Goal: Transaction & Acquisition: Purchase product/service

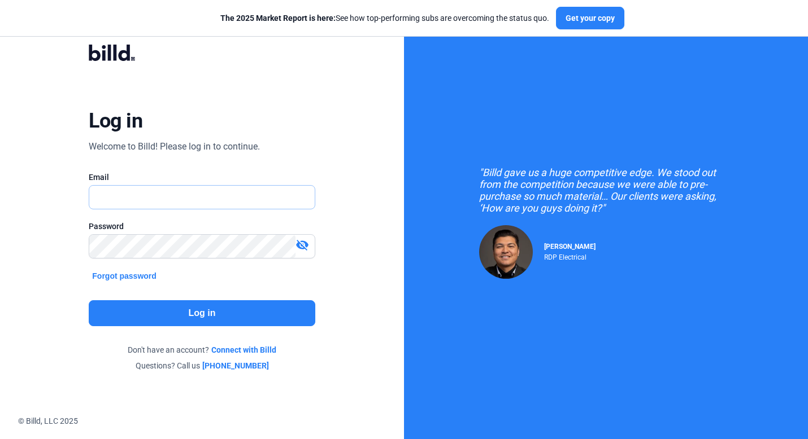
type input "[PERSON_NAME][EMAIL_ADDRESS][DOMAIN_NAME]"
click at [188, 315] on button "Log in" at bounding box center [202, 313] width 226 height 26
type input "[PERSON_NAME][EMAIL_ADDRESS][DOMAIN_NAME]"
click at [195, 315] on button "Log in" at bounding box center [202, 313] width 226 height 26
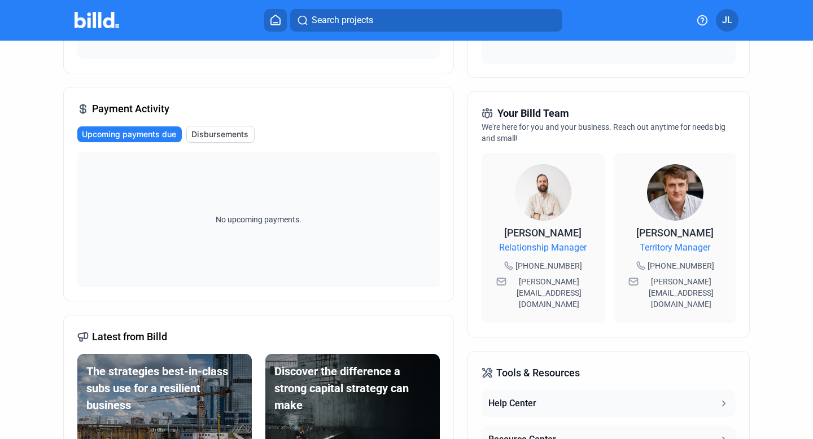
scroll to position [232, 0]
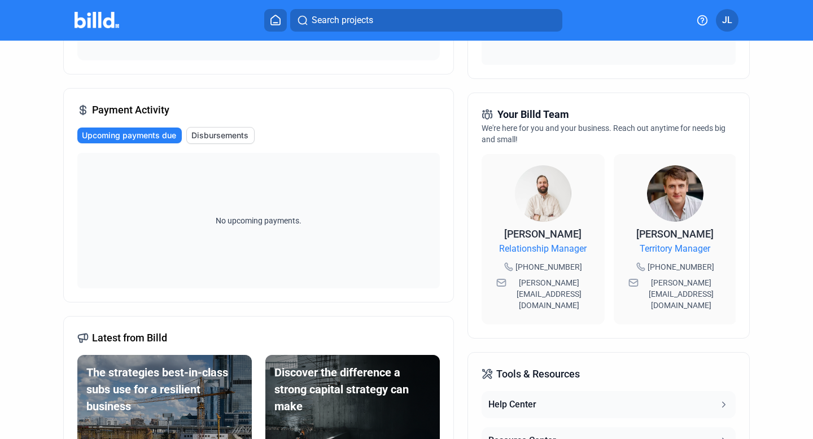
click at [238, 138] on span "Disbursements" at bounding box center [219, 135] width 57 height 11
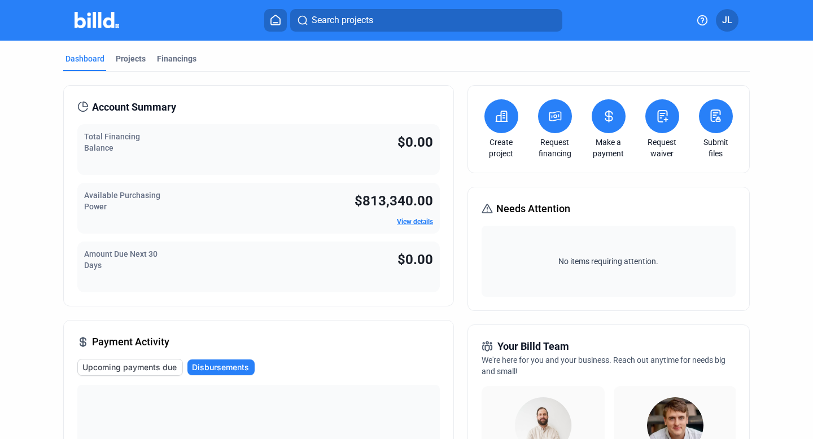
scroll to position [8, 0]
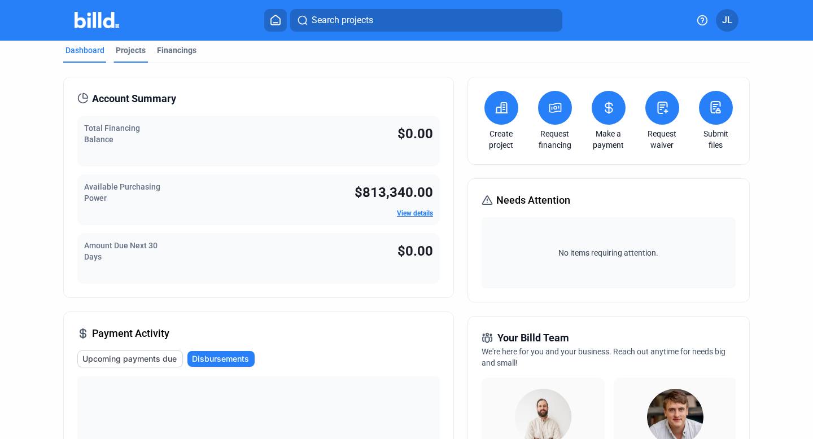
click at [122, 52] on div "Projects" at bounding box center [131, 50] width 30 height 11
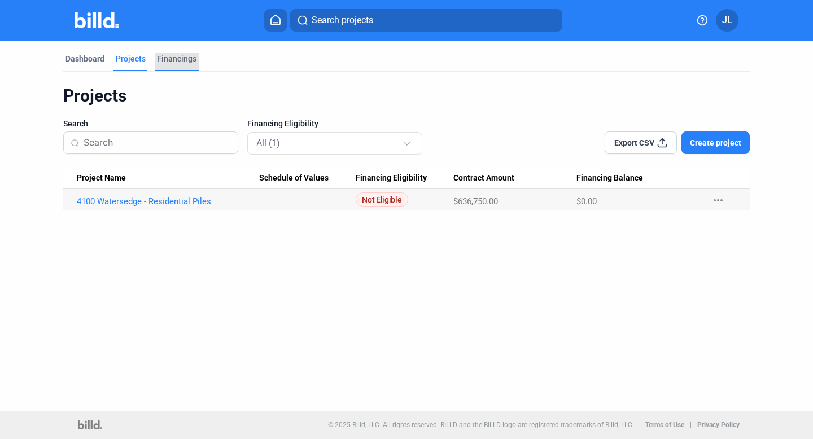
click at [184, 59] on div "Financings" at bounding box center [177, 58] width 40 height 11
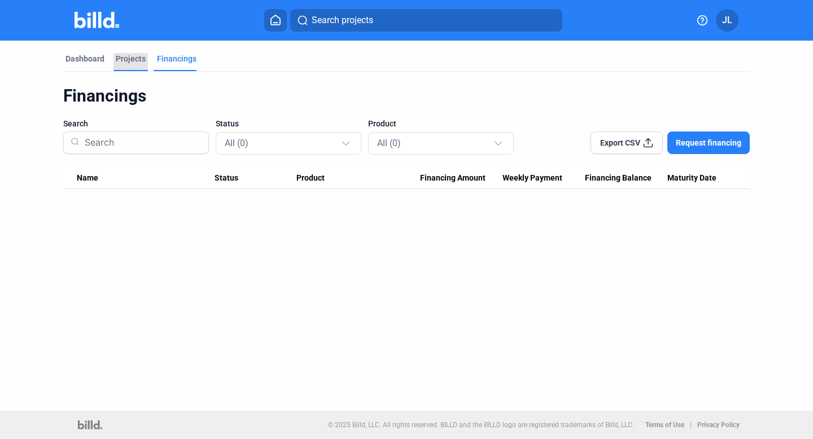
click at [134, 56] on div "Projects" at bounding box center [131, 58] width 30 height 11
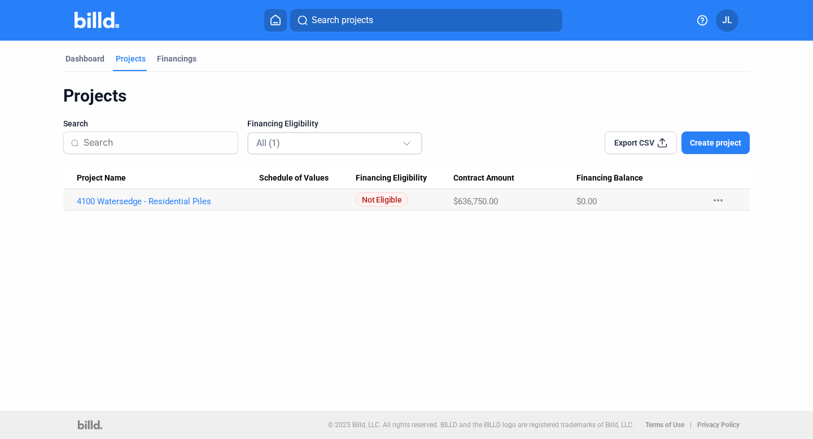
click at [322, 142] on div "All (1)" at bounding box center [329, 143] width 146 height 15
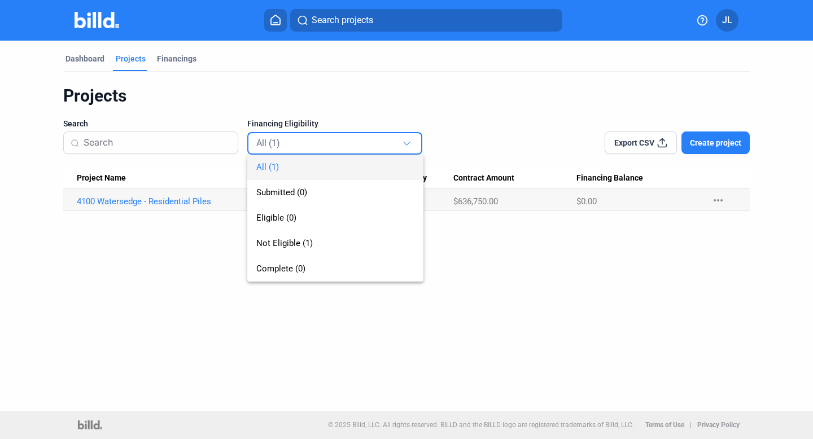
click at [317, 88] on div at bounding box center [406, 219] width 813 height 439
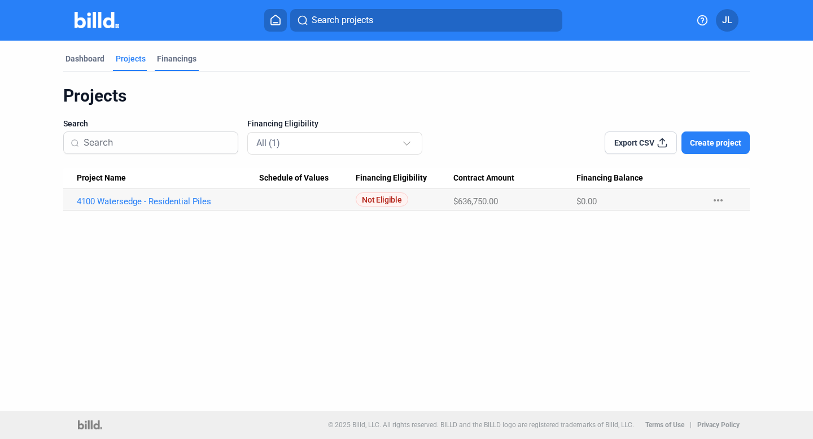
click at [177, 59] on div "Financings" at bounding box center [177, 58] width 40 height 11
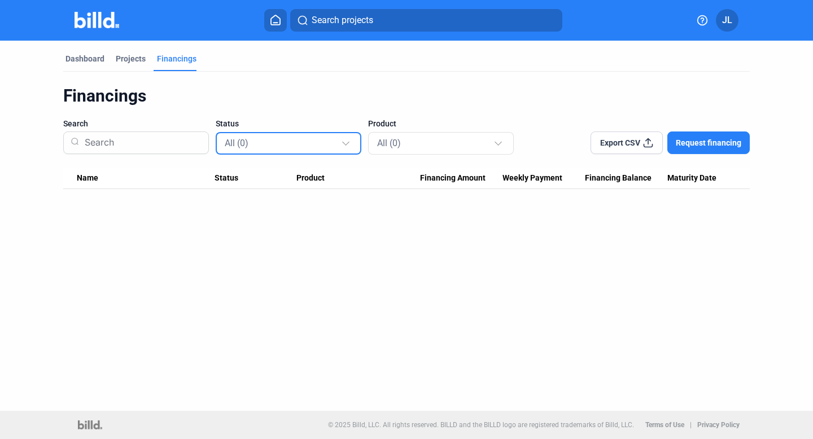
click at [306, 139] on div "All (0)" at bounding box center [283, 143] width 116 height 15
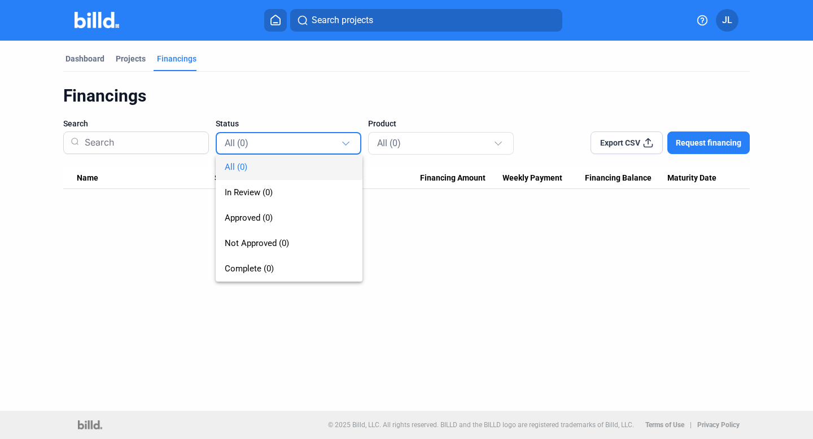
click at [280, 89] on div at bounding box center [406, 219] width 813 height 439
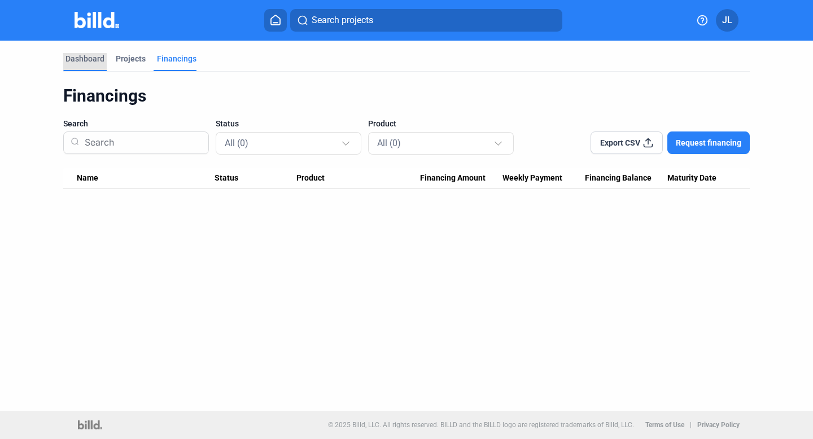
click at [89, 59] on div "Dashboard" at bounding box center [85, 58] width 39 height 11
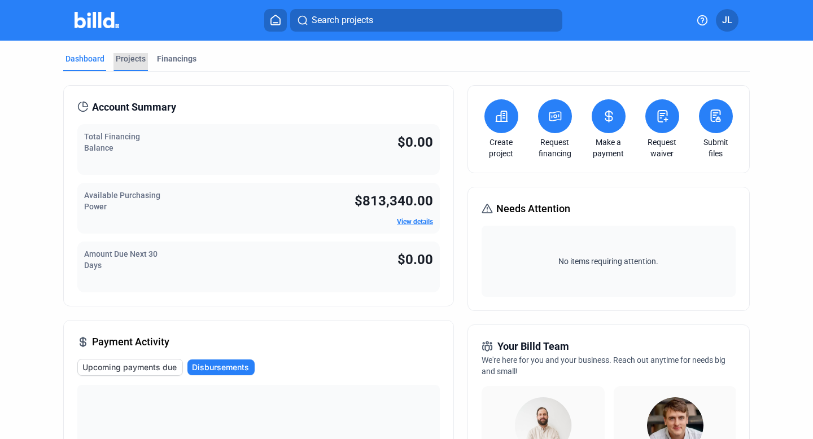
click at [133, 56] on div "Projects" at bounding box center [131, 58] width 30 height 11
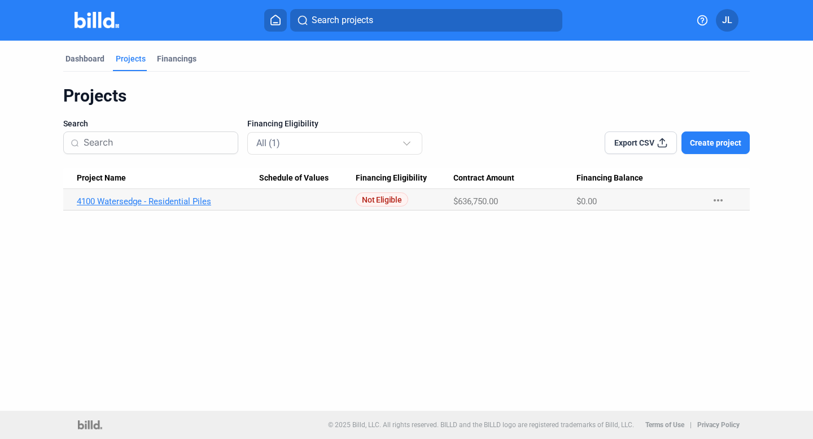
click at [169, 204] on link "4100 Watersedge - Residential Piles" at bounding box center [168, 202] width 182 height 10
click at [171, 202] on link "4100 Watersedge - Residential Piles" at bounding box center [168, 202] width 182 height 10
click at [197, 203] on link "4100 Watersedge - Residential Piles" at bounding box center [168, 202] width 182 height 10
click at [98, 60] on div "Dashboard" at bounding box center [85, 58] width 39 height 11
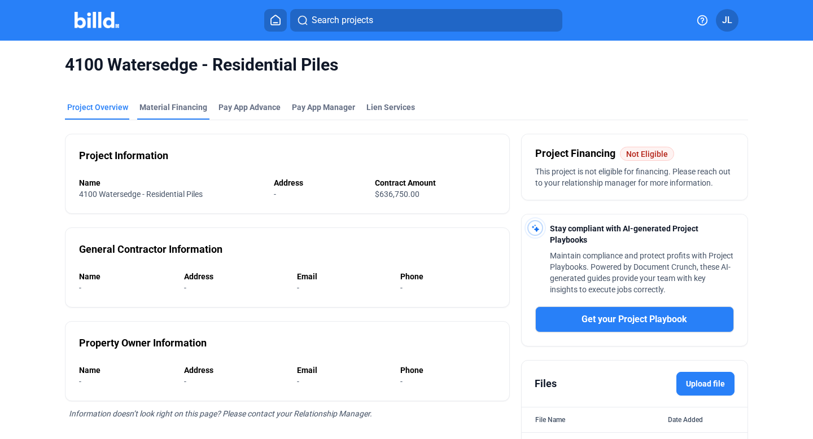
click at [164, 110] on div "Material Financing" at bounding box center [173, 107] width 68 height 11
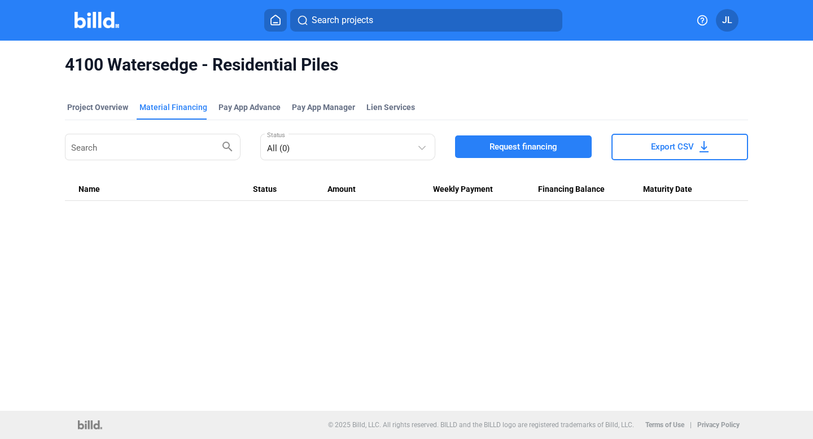
click at [277, 21] on icon at bounding box center [275, 20] width 11 height 11
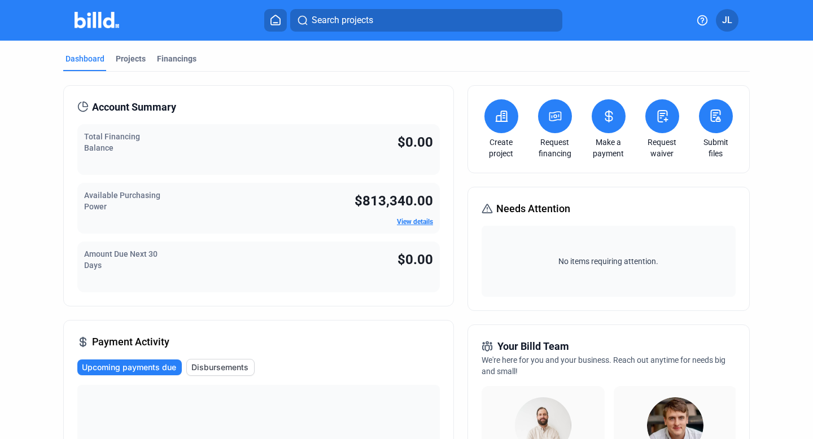
click at [499, 118] on icon at bounding box center [502, 117] width 14 height 14
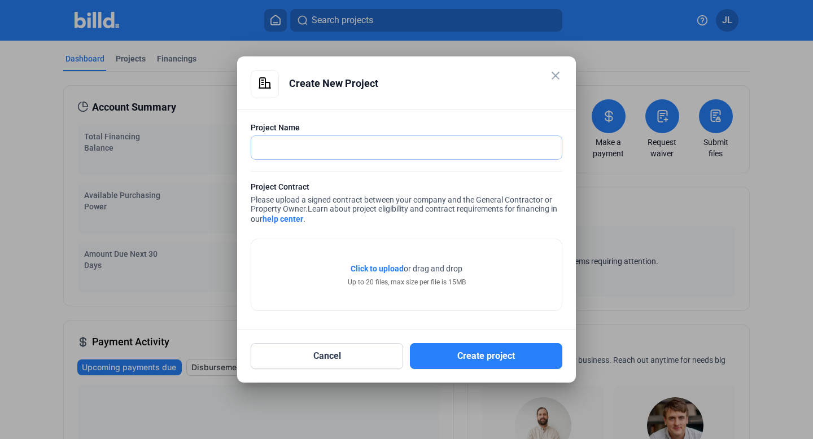
click at [377, 147] on input "text" at bounding box center [406, 147] width 311 height 23
type input "w"
type input "[GEOGRAPHIC_DATA]"
click at [554, 75] on mat-icon "close" at bounding box center [556, 76] width 14 height 14
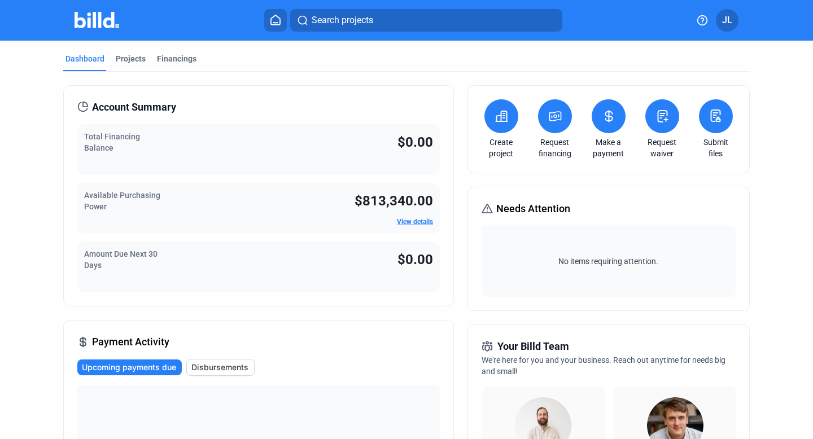
click at [552, 117] on icon at bounding box center [555, 116] width 11 height 9
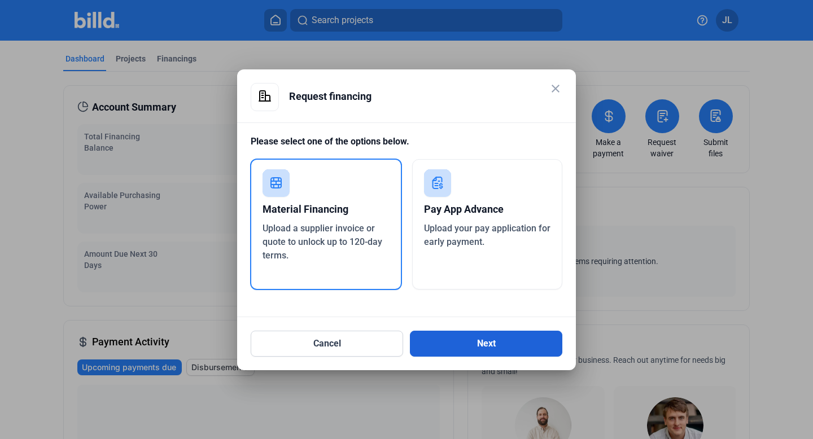
click at [469, 343] on button "Next" at bounding box center [486, 344] width 152 height 26
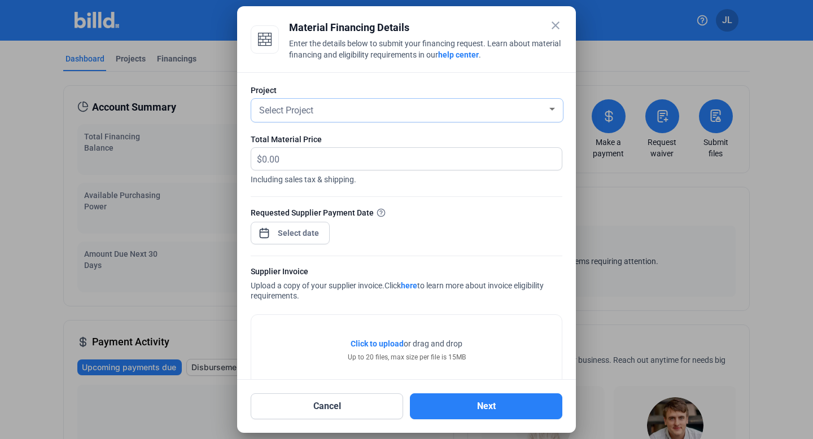
click at [447, 108] on div "Select Project" at bounding box center [402, 110] width 290 height 16
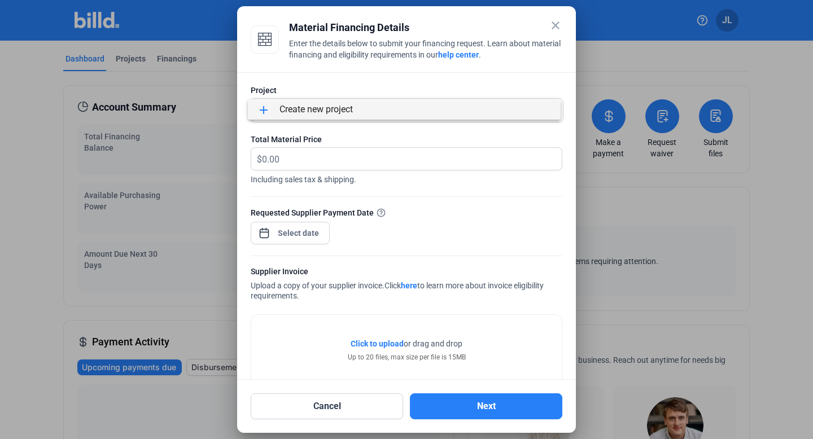
click at [387, 68] on div at bounding box center [406, 219] width 813 height 439
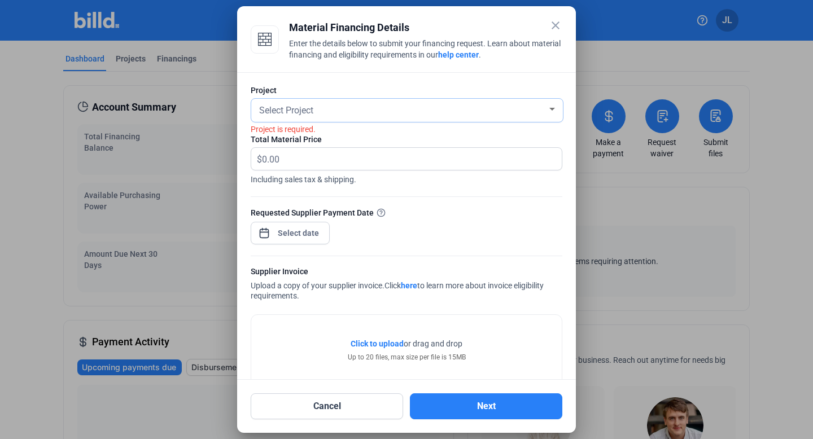
click at [346, 116] on div "Select Project" at bounding box center [402, 110] width 290 height 16
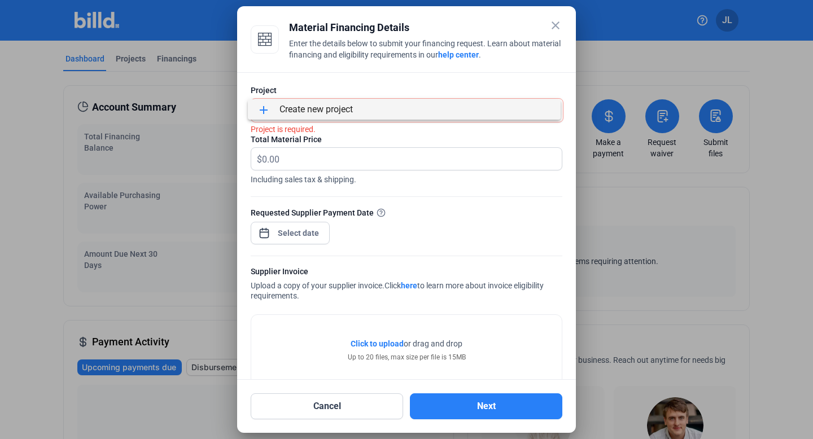
click at [352, 137] on div at bounding box center [406, 219] width 813 height 439
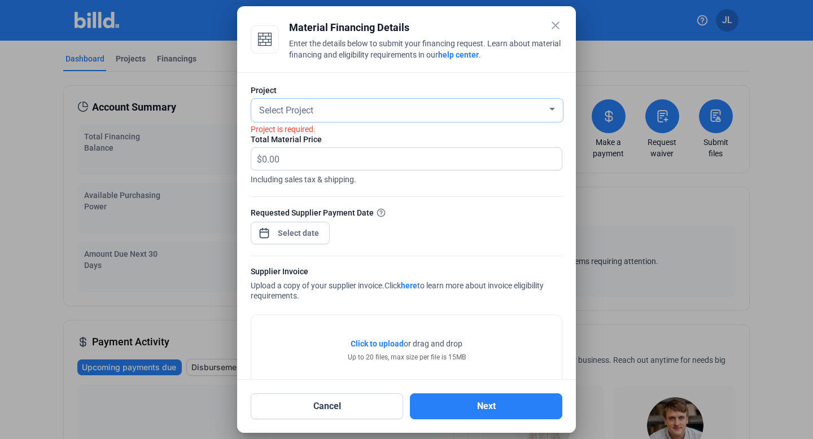
click at [394, 114] on div "Select Project" at bounding box center [402, 110] width 290 height 16
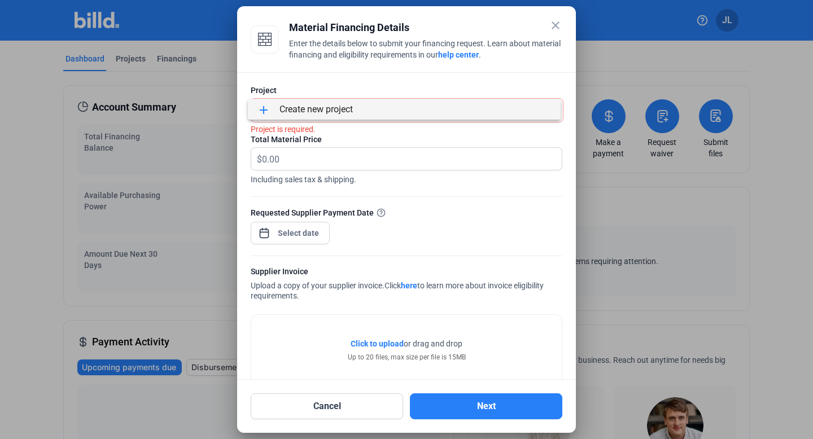
click at [293, 157] on div at bounding box center [406, 219] width 813 height 439
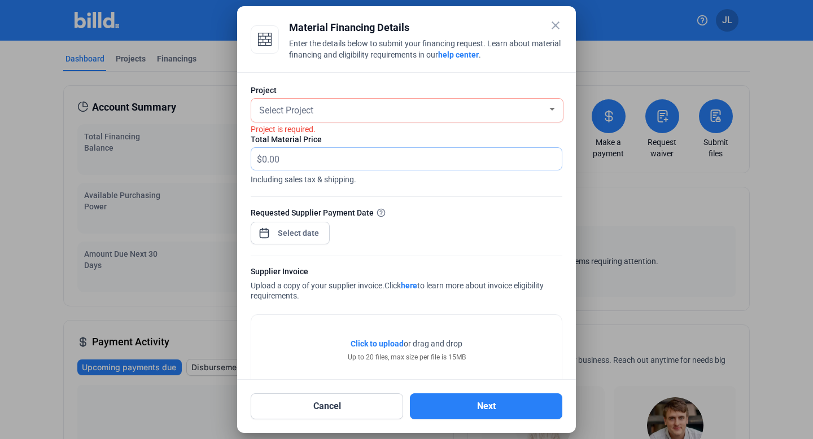
click at [287, 158] on input "text" at bounding box center [412, 159] width 300 height 22
click at [286, 150] on input "text" at bounding box center [412, 159] width 300 height 22
click at [266, 163] on input "text" at bounding box center [412, 159] width 300 height 22
type input "30,000"
click at [312, 234] on div "close Material Financing Details Enter the details below to submit your financi…" at bounding box center [406, 219] width 813 height 439
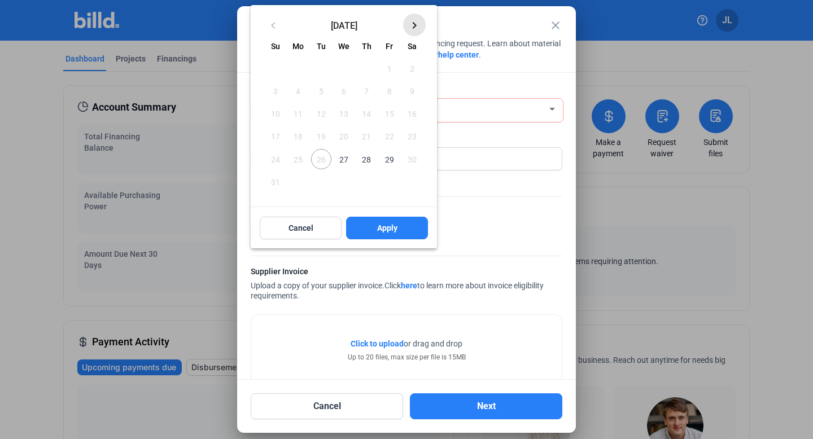
click at [412, 27] on mat-icon "keyboard_arrow_right" at bounding box center [415, 26] width 14 height 14
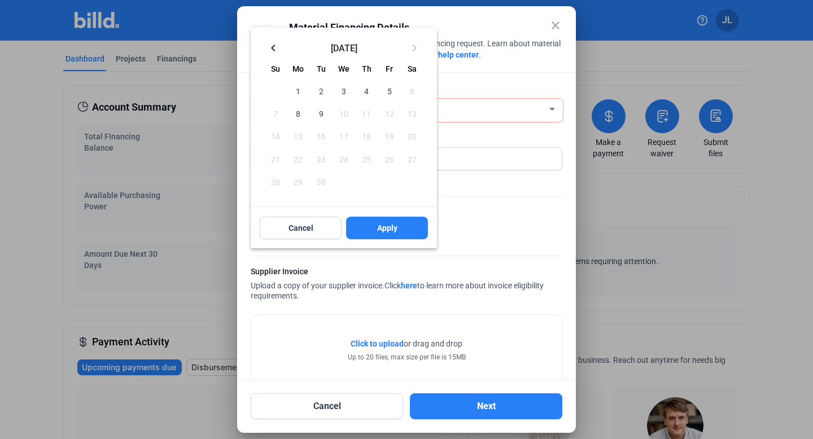
click at [298, 116] on span "8" at bounding box center [298, 113] width 20 height 20
click at [395, 228] on span "Apply" at bounding box center [387, 228] width 20 height 11
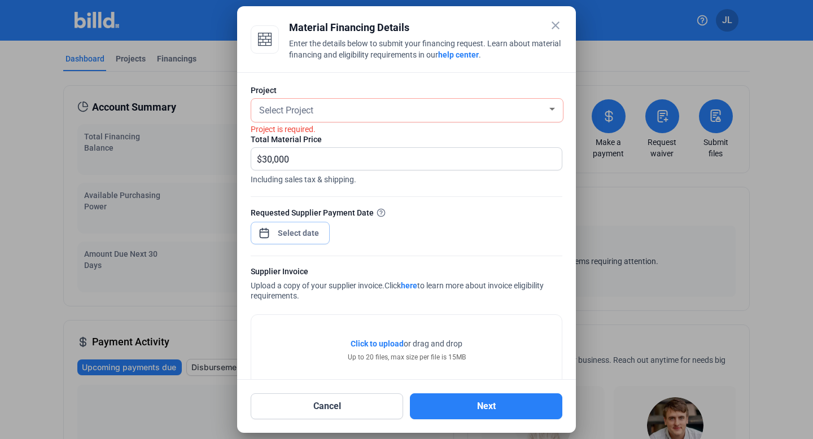
scroll to position [25, 0]
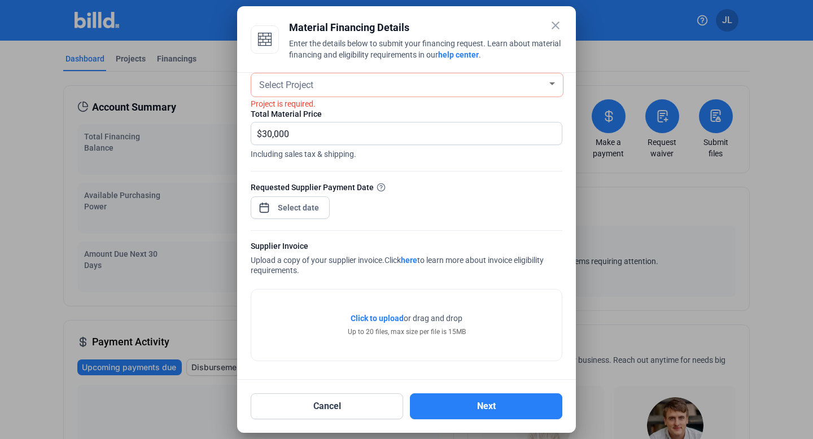
click at [556, 29] on mat-icon "close" at bounding box center [556, 26] width 14 height 14
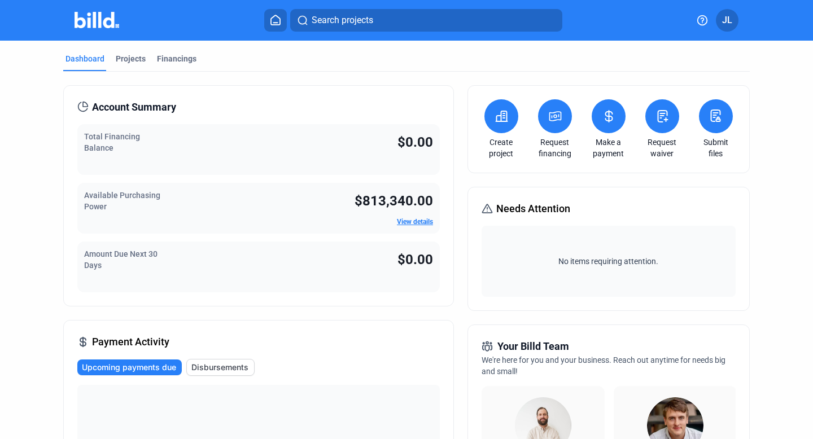
click at [415, 220] on link "View details" at bounding box center [415, 222] width 36 height 8
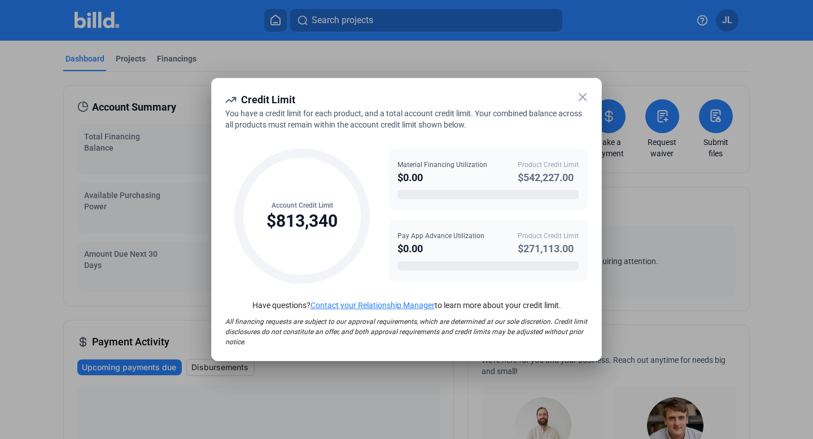
click at [581, 97] on icon at bounding box center [583, 97] width 14 height 14
